Goal: Navigation & Orientation: Find specific page/section

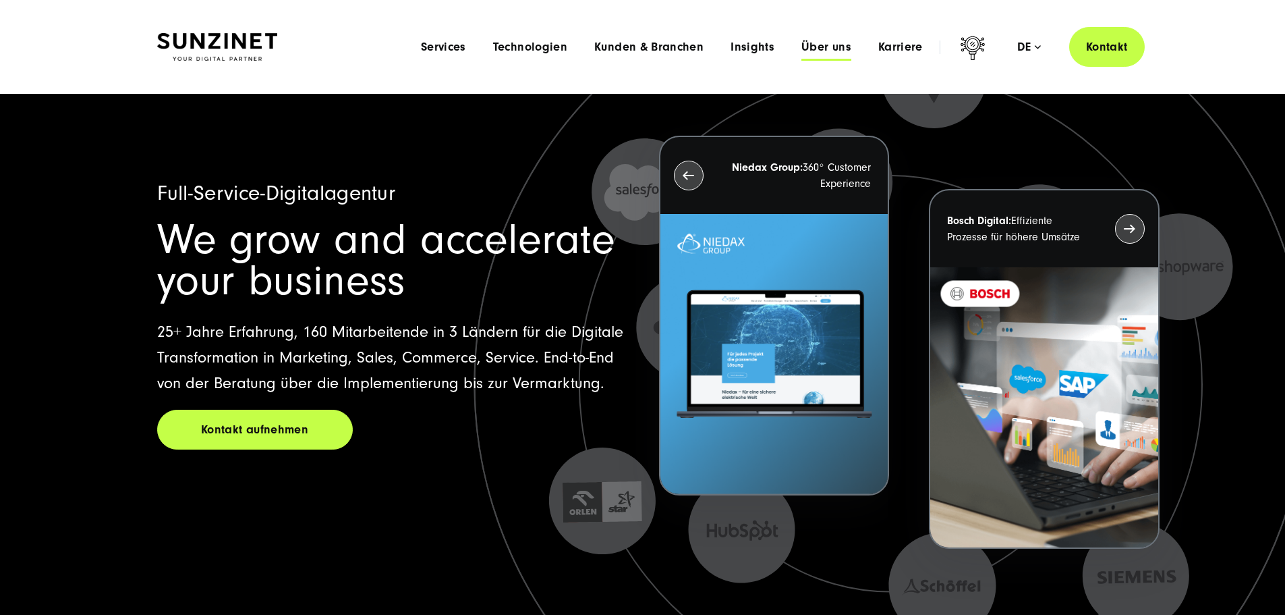
drag, startPoint x: 846, startPoint y: 52, endPoint x: 795, endPoint y: 51, distance: 50.6
click at [865, 52] on li "Karriere Menu Willkommen bei SUNZINET! Bei uns warten neben spannenden Projekte…" at bounding box center [901, 47] width 72 height 14
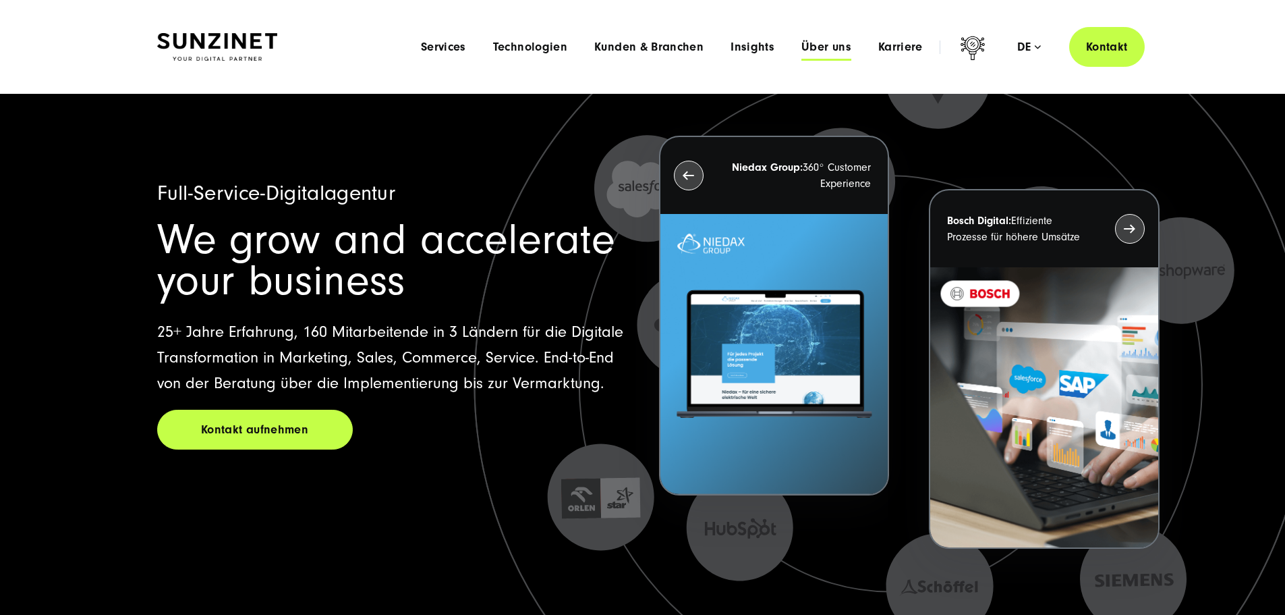
click at [801, 51] on span "Über uns" at bounding box center [826, 46] width 50 height 13
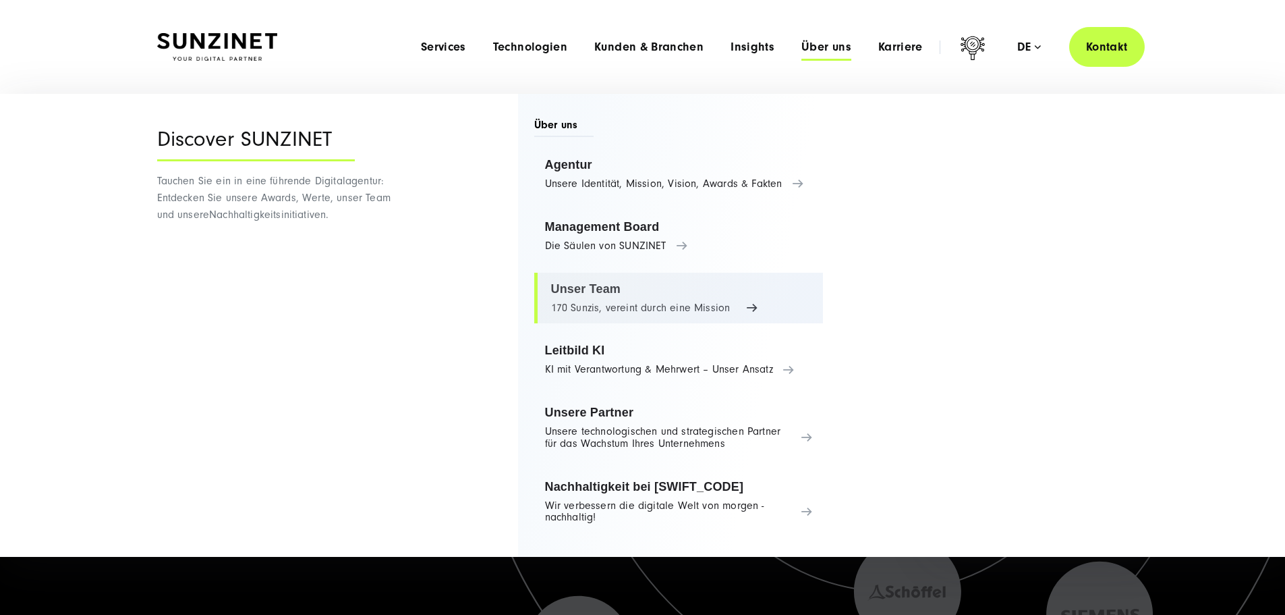
click at [635, 316] on link "Unser Team 170 Sunzis, vereint durch eine Mission" at bounding box center [678, 298] width 289 height 51
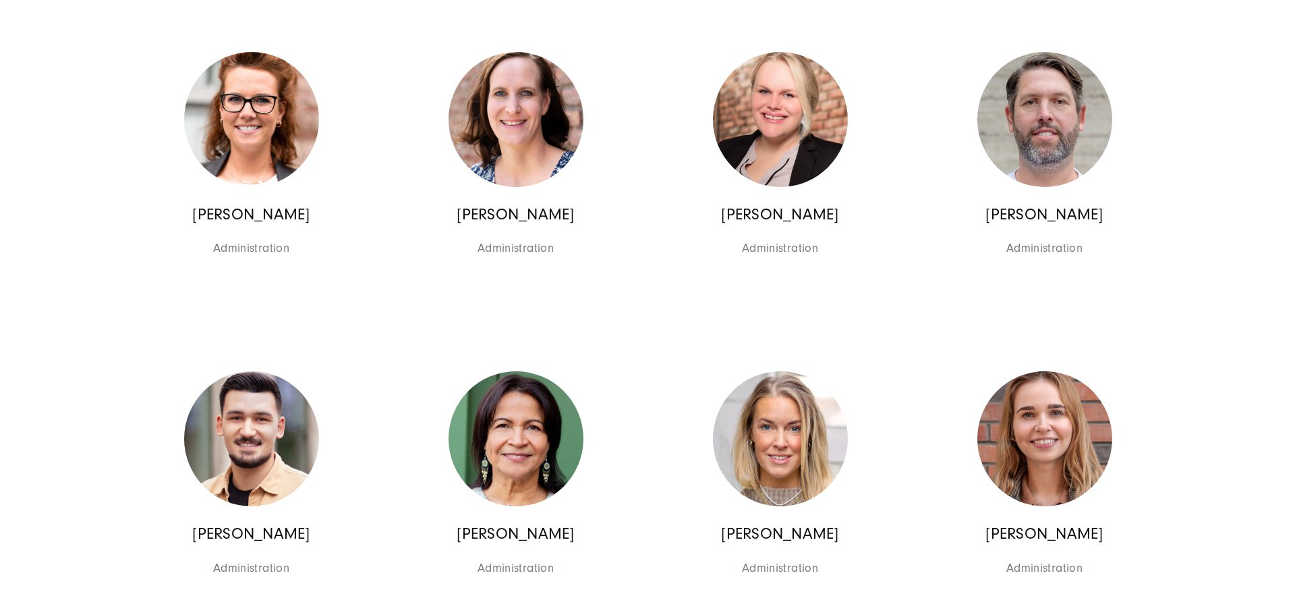
scroll to position [6072, 0]
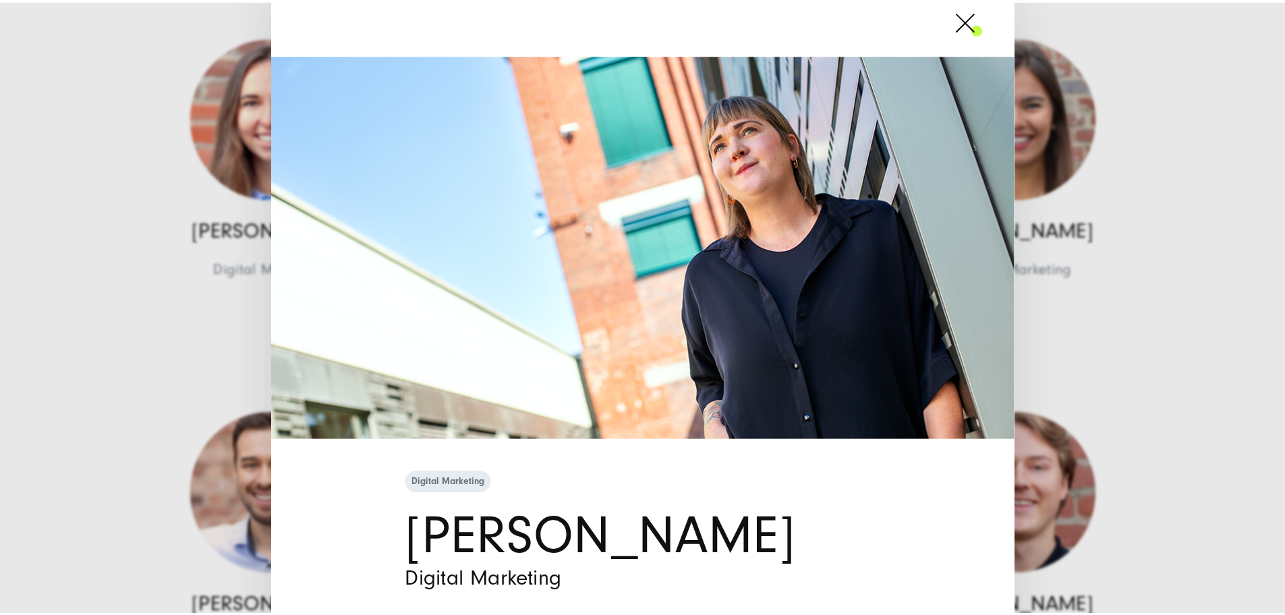
scroll to position [0, 0]
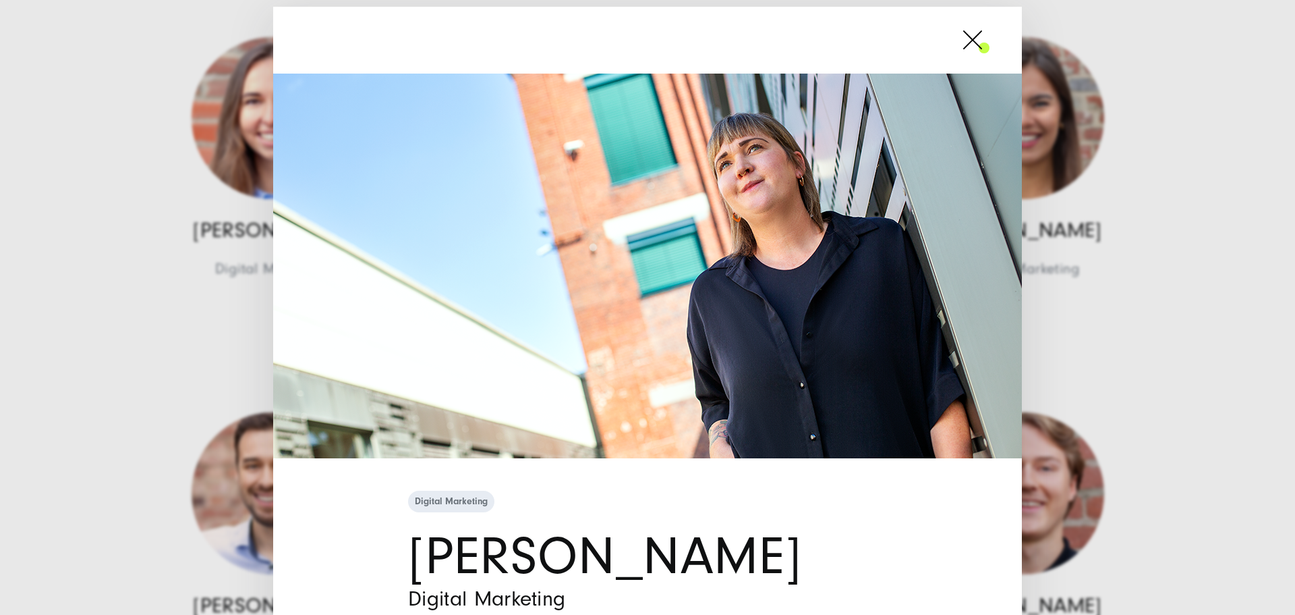
click at [990, 42] on span at bounding box center [990, 40] width 0 height 34
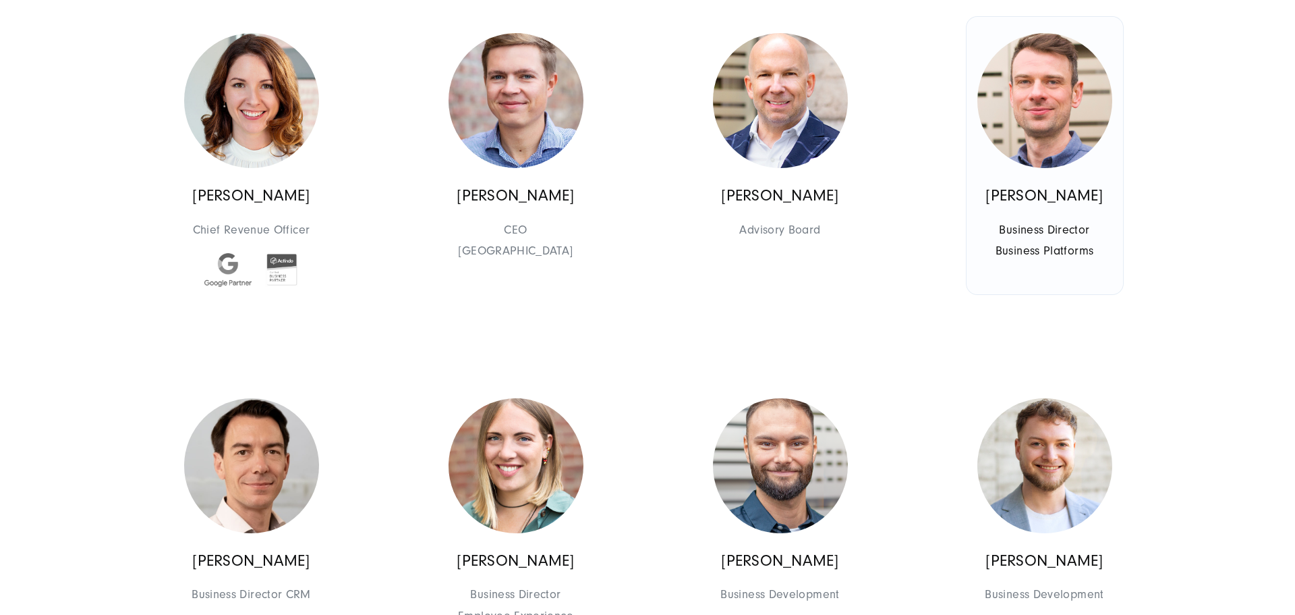
scroll to position [1012, 0]
